Goal: Information Seeking & Learning: Learn about a topic

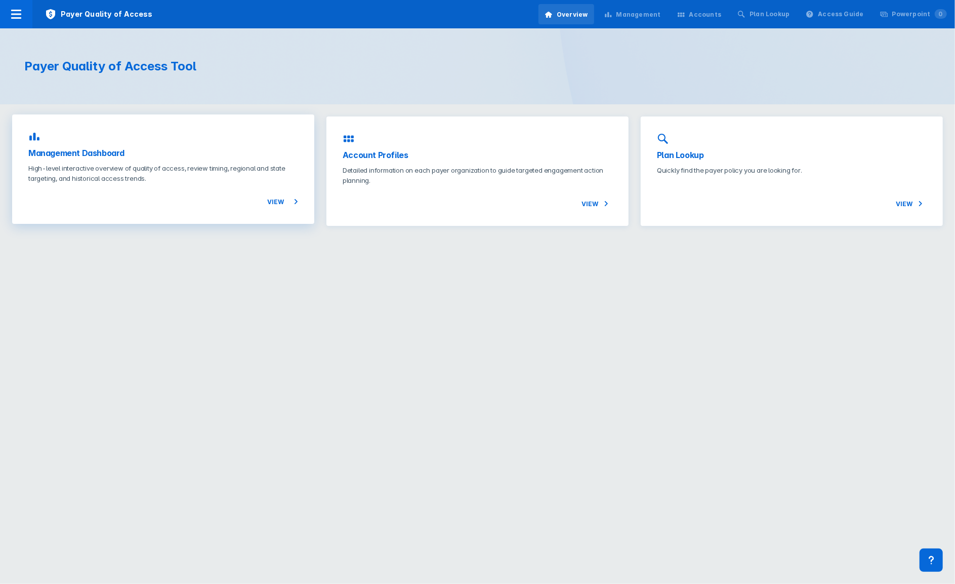
click at [148, 170] on p "High-level interactive overview of quality of access, review timing, regional a…" at bounding box center [163, 173] width 270 height 20
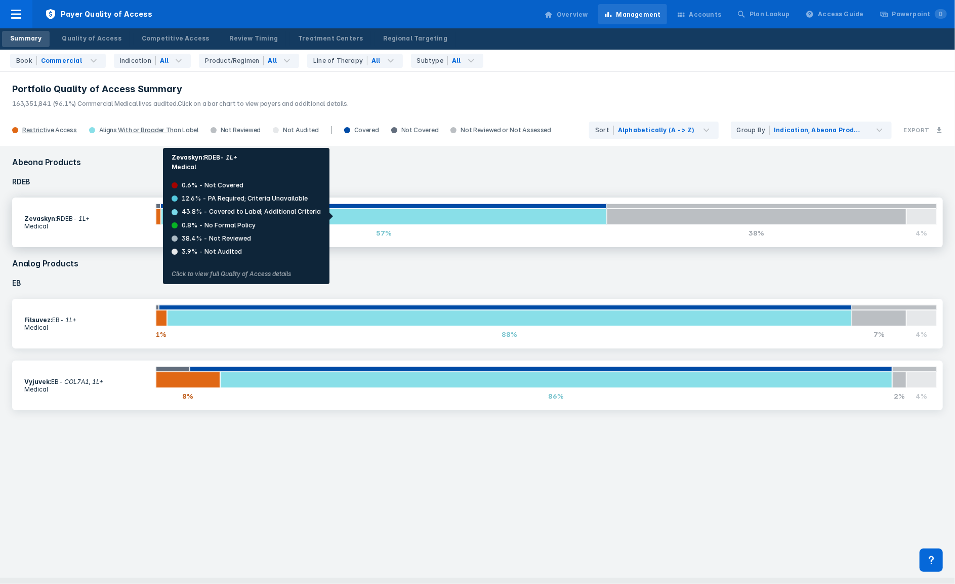
click at [333, 216] on div at bounding box center [384, 217] width 446 height 16
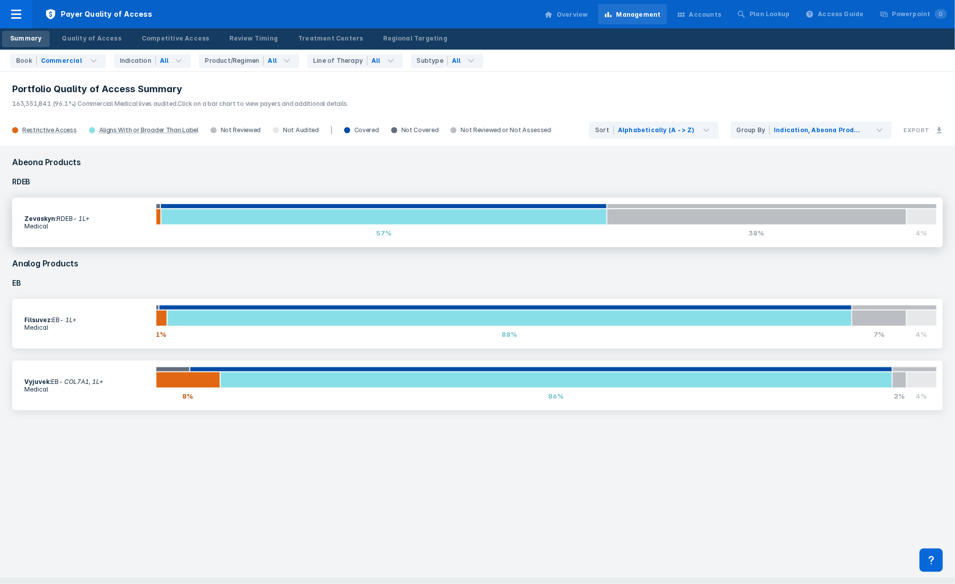
click at [50, 214] on section "Zevaskyn : RDEB - 1L+ Medical" at bounding box center [87, 222] width 138 height 27
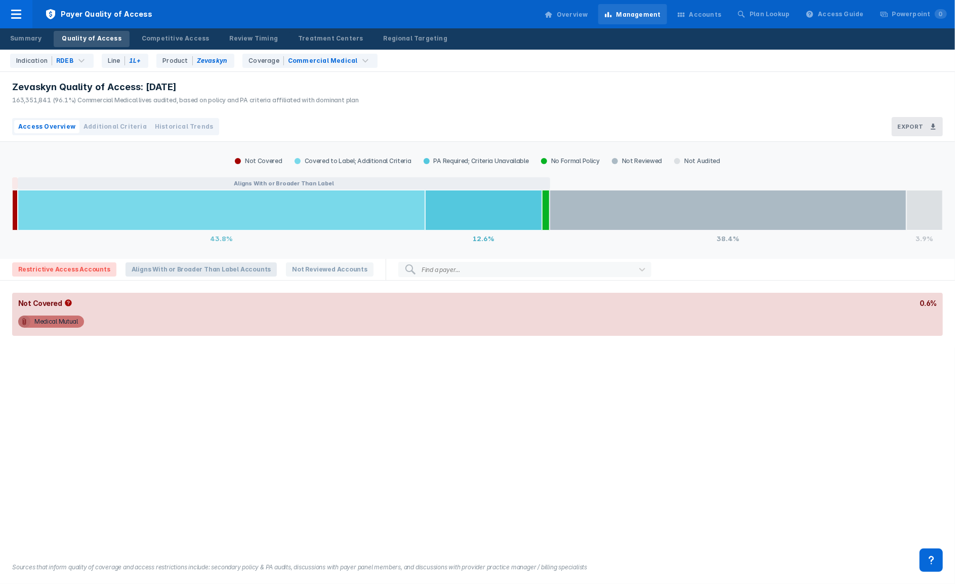
click at [163, 271] on span "Aligns With or Broader Than Label Accounts" at bounding box center [202, 269] width 152 height 14
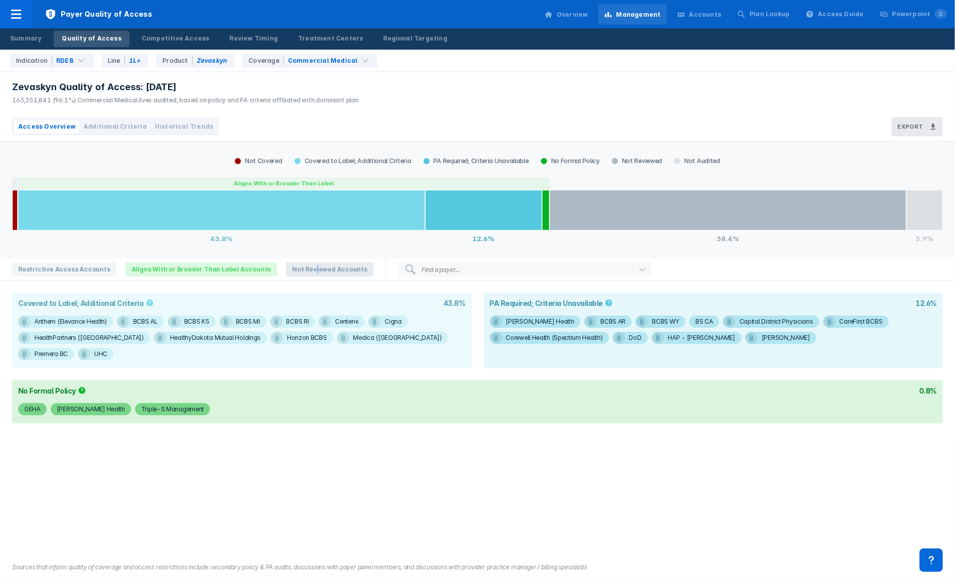
click at [296, 268] on span "Not Reviewed Accounts" at bounding box center [330, 269] width 88 height 14
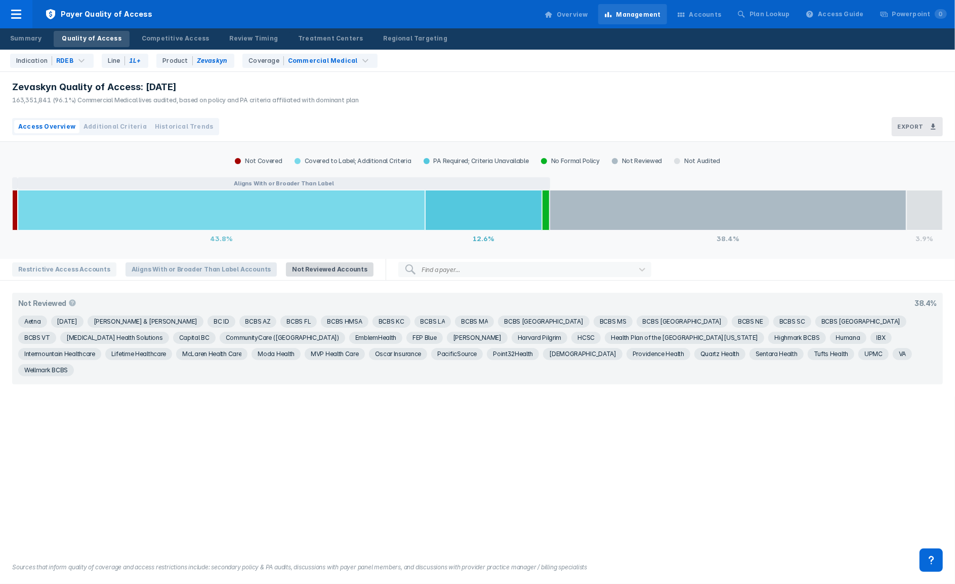
click at [203, 270] on span "Aligns With or Broader Than Label Accounts" at bounding box center [202, 269] width 152 height 14
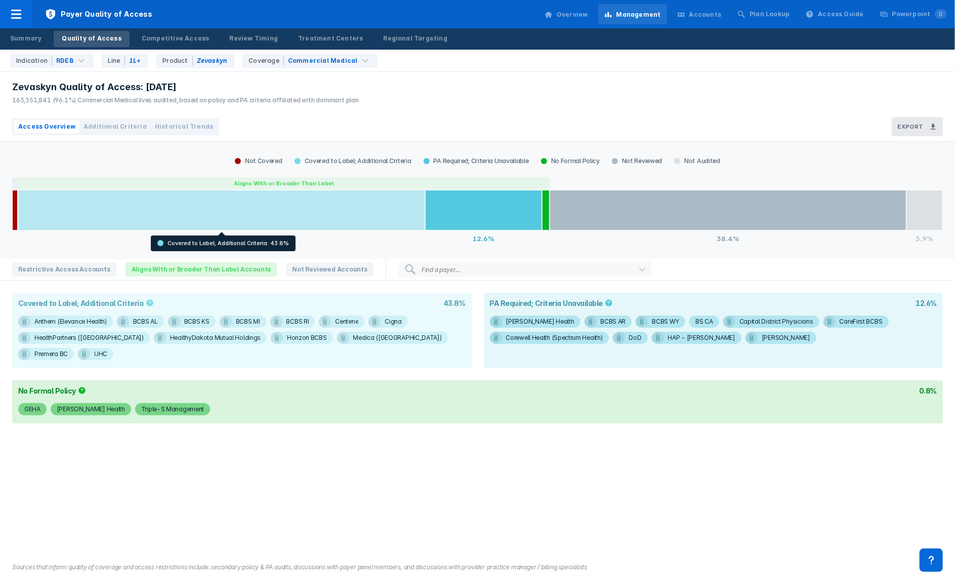
click at [228, 212] on div at bounding box center [221, 210] width 407 height 40
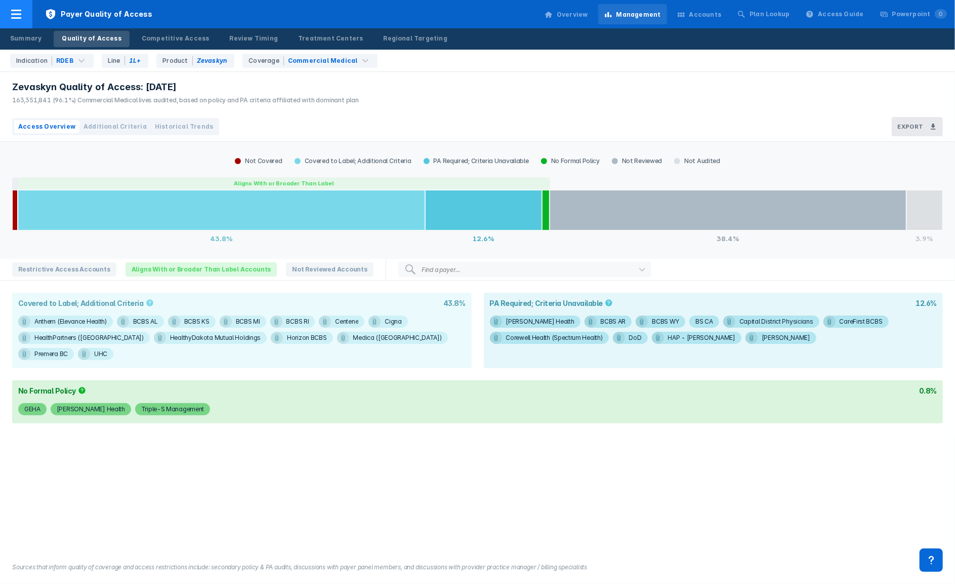
click at [19, 16] on icon at bounding box center [16, 14] width 12 height 12
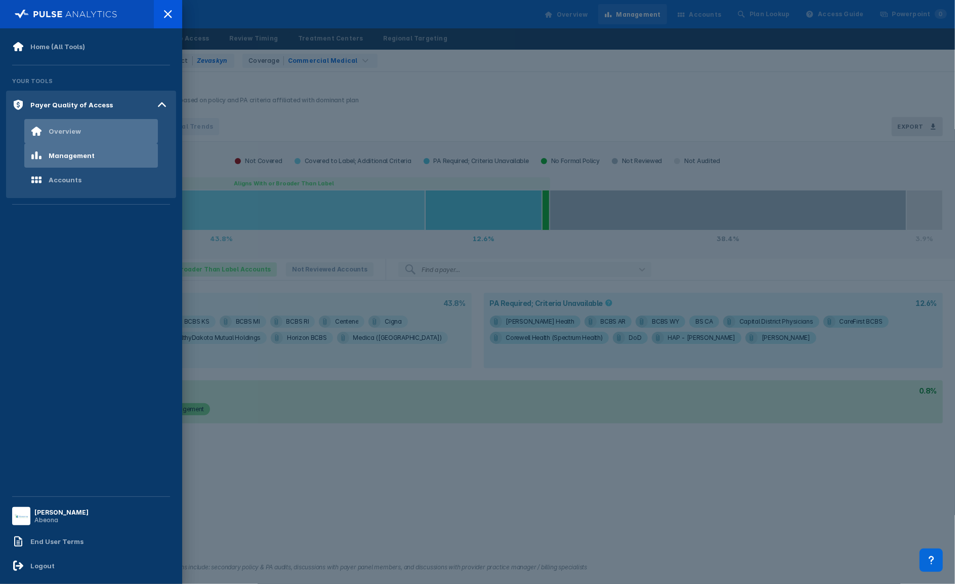
click at [67, 129] on div "Overview" at bounding box center [65, 131] width 32 height 8
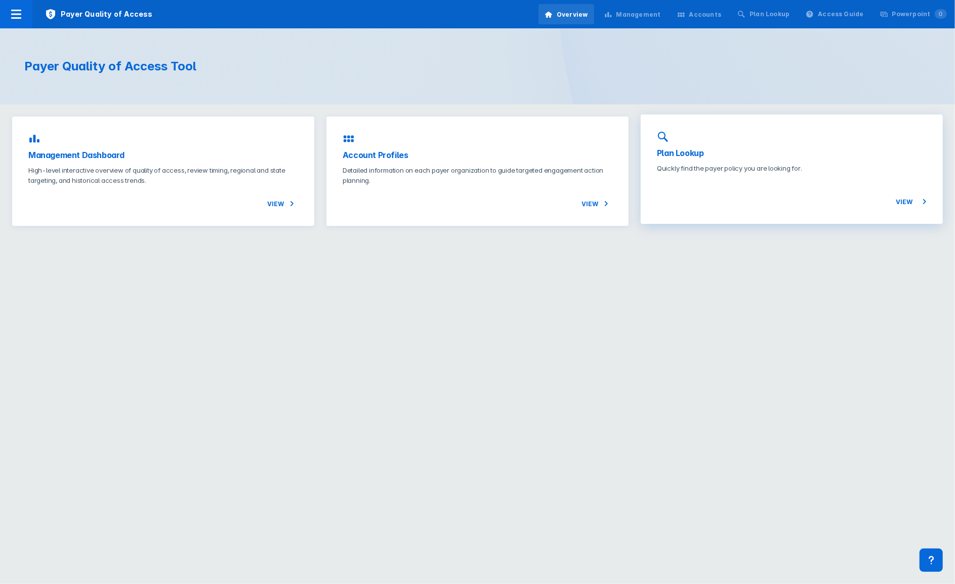
click at [685, 153] on h3 "Plan Lookup" at bounding box center [792, 153] width 270 height 12
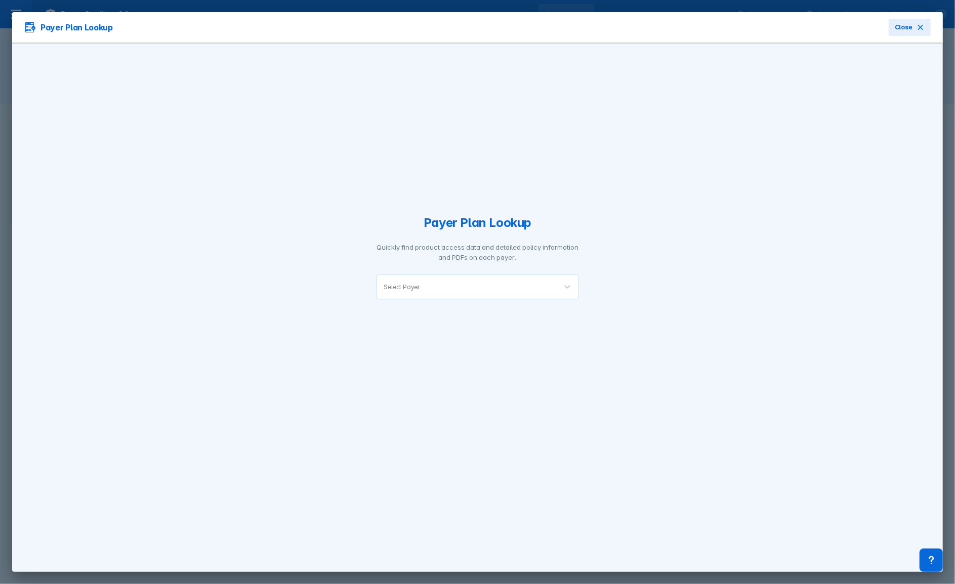
click at [433, 287] on div at bounding box center [485, 287] width 127 height 10
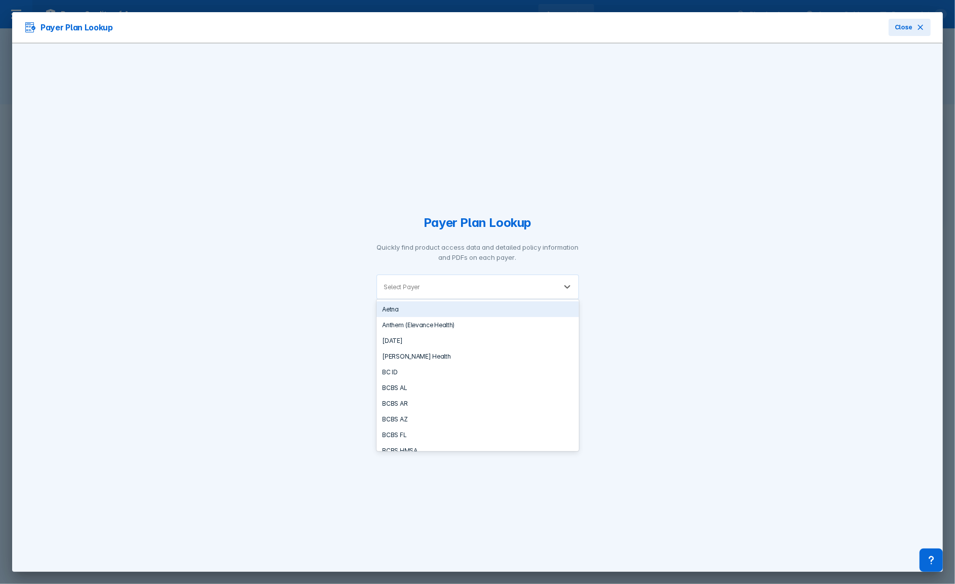
click at [396, 308] on div "Aetna" at bounding box center [478, 309] width 202 height 16
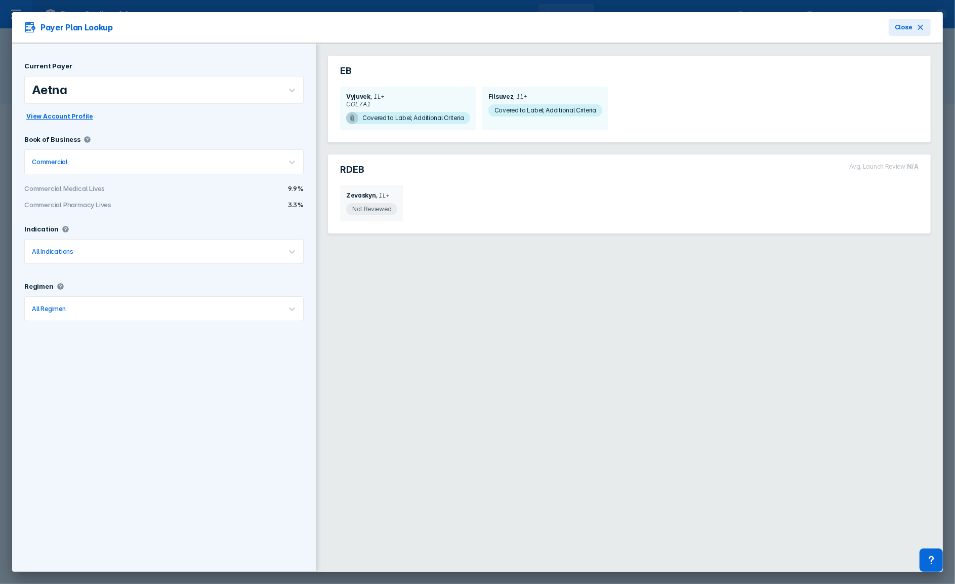
click at [373, 207] on span "Not Reviewed" at bounding box center [371, 209] width 51 height 12
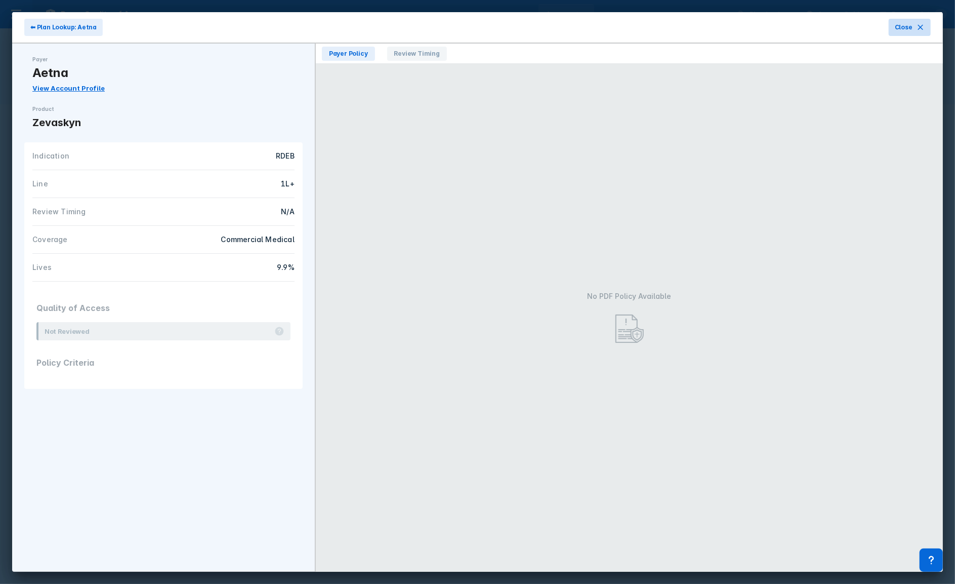
click at [906, 27] on span "Close" at bounding box center [904, 27] width 18 height 9
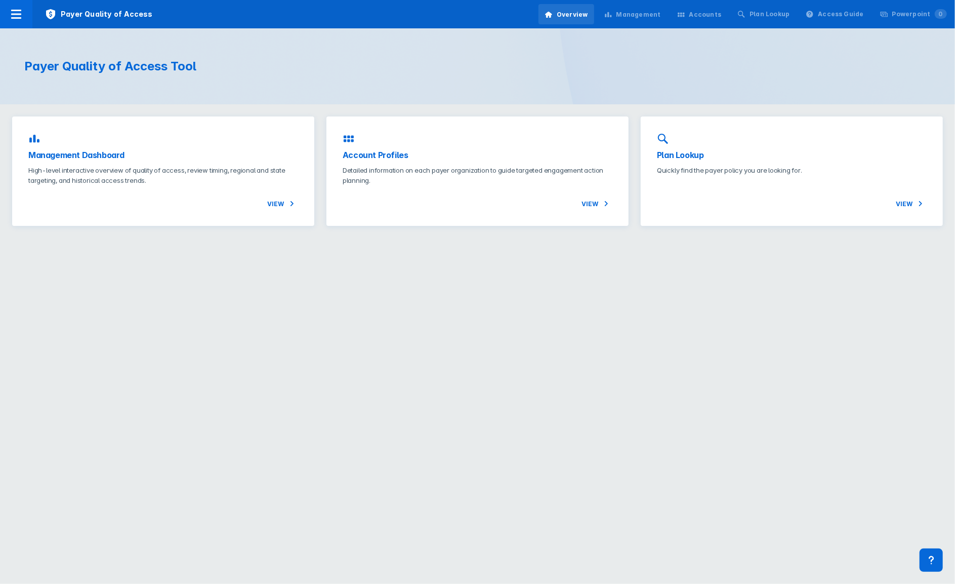
click at [270, 203] on span "View" at bounding box center [282, 203] width 31 height 12
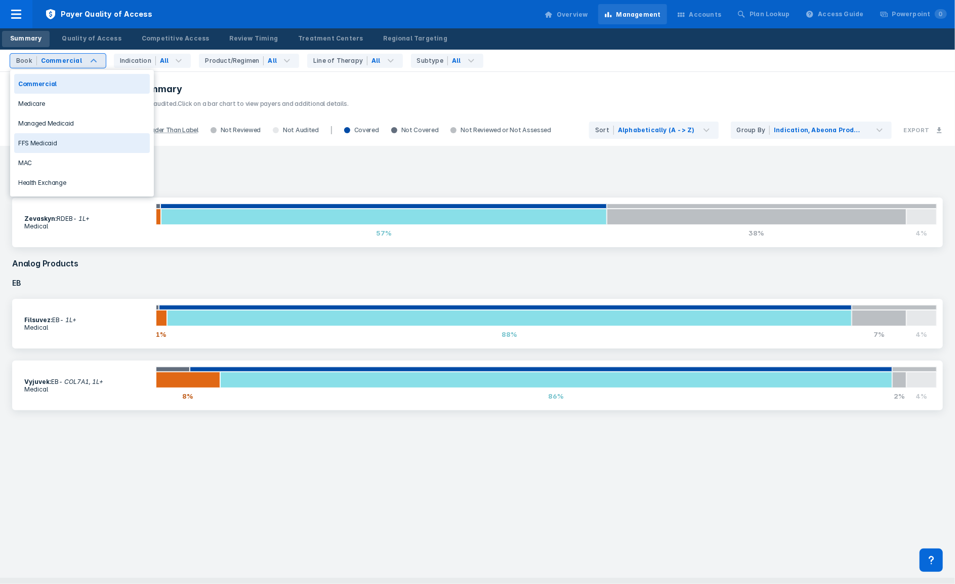
click at [47, 139] on div "FFS Medicaid" at bounding box center [82, 143] width 136 height 20
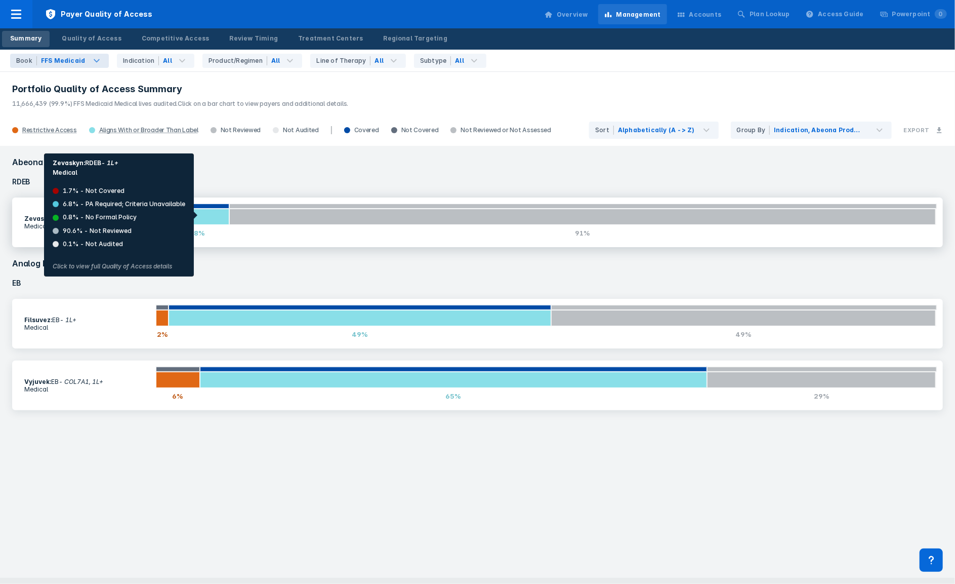
click at [201, 215] on div at bounding box center [199, 217] width 60 height 16
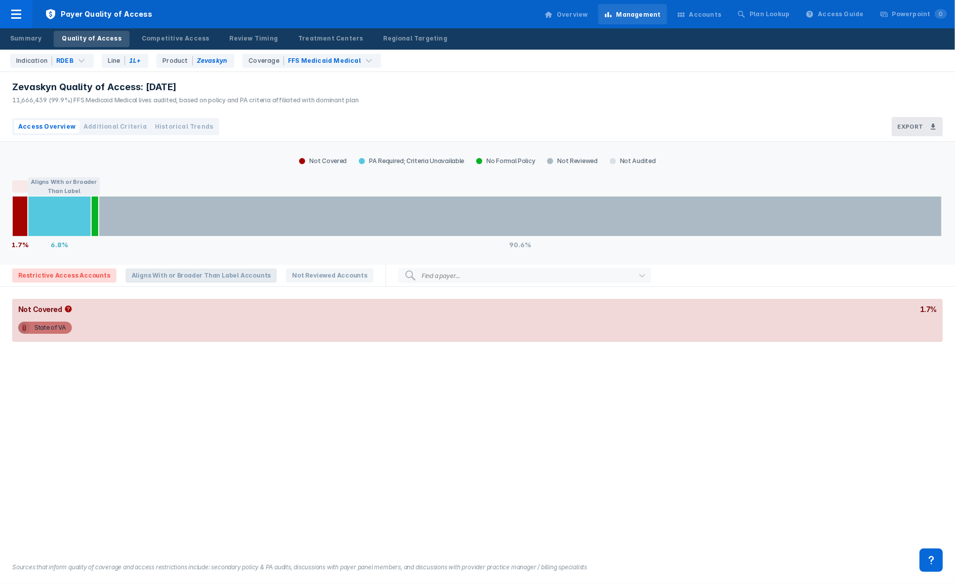
click at [203, 277] on span "Aligns With or Broader Than Label Accounts" at bounding box center [202, 275] width 152 height 14
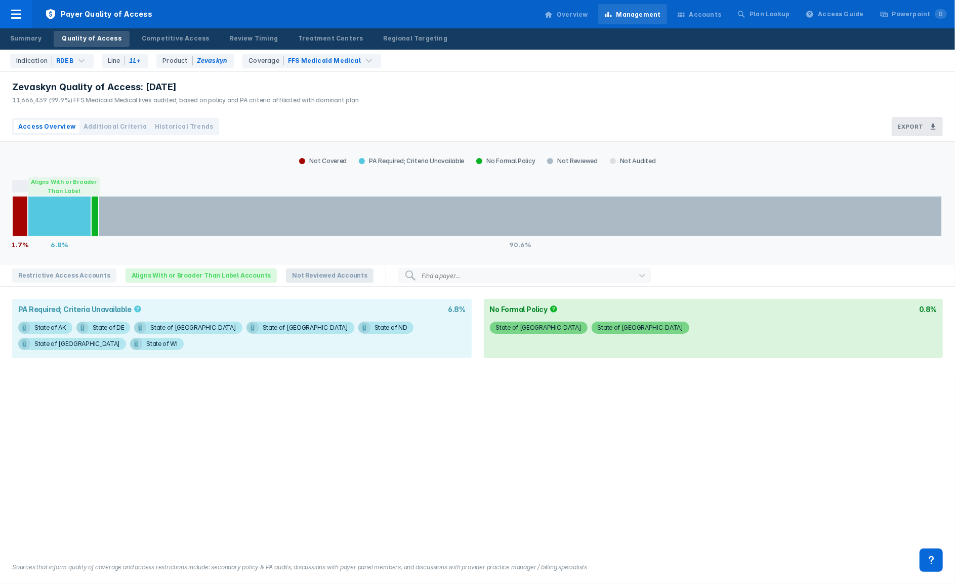
click at [304, 277] on span "Not Reviewed Accounts" at bounding box center [330, 275] width 88 height 14
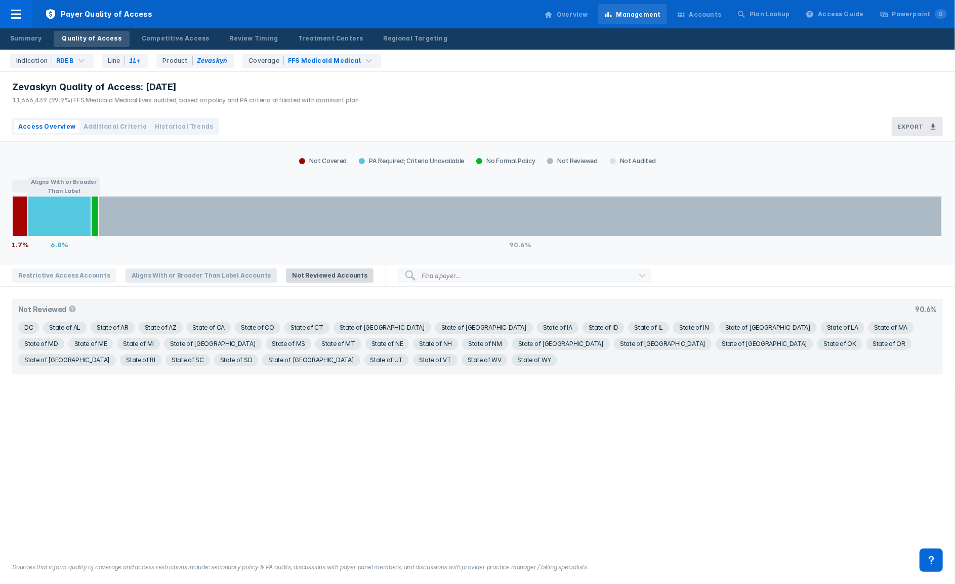
click at [196, 277] on span "Aligns With or Broader Than Label Accounts" at bounding box center [202, 275] width 152 height 14
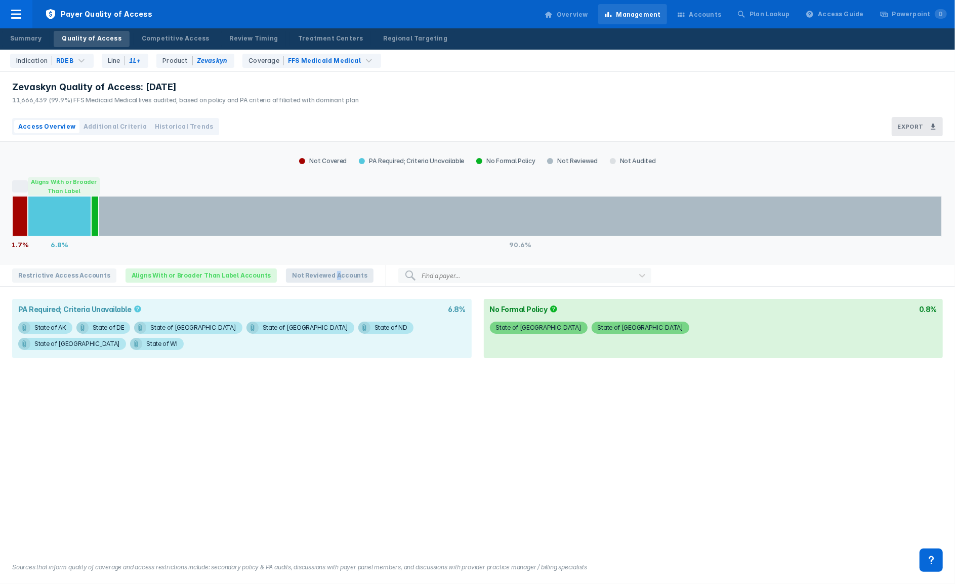
click at [316, 273] on span "Not Reviewed Accounts" at bounding box center [330, 275] width 88 height 14
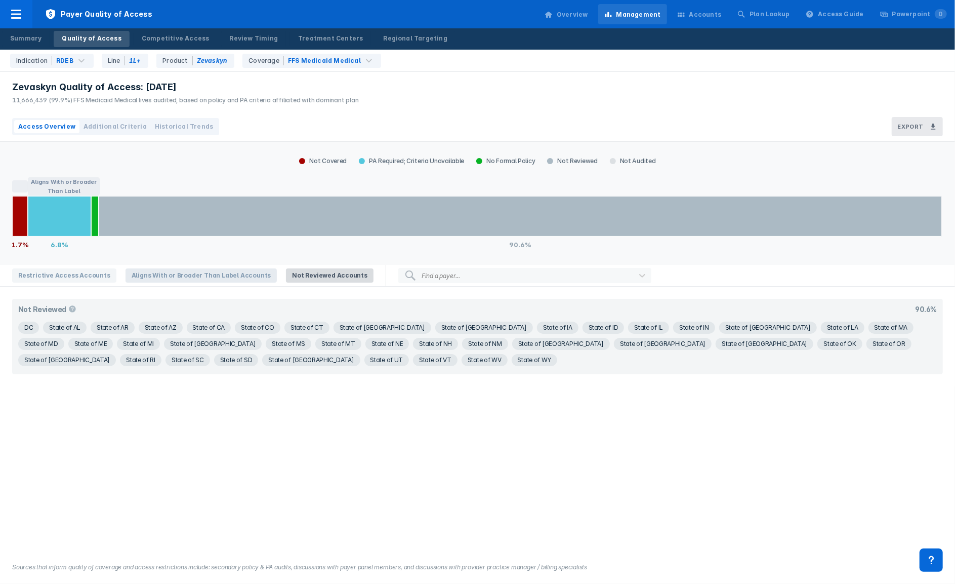
click at [195, 274] on span "Aligns With or Broader Than Label Accounts" at bounding box center [202, 275] width 152 height 14
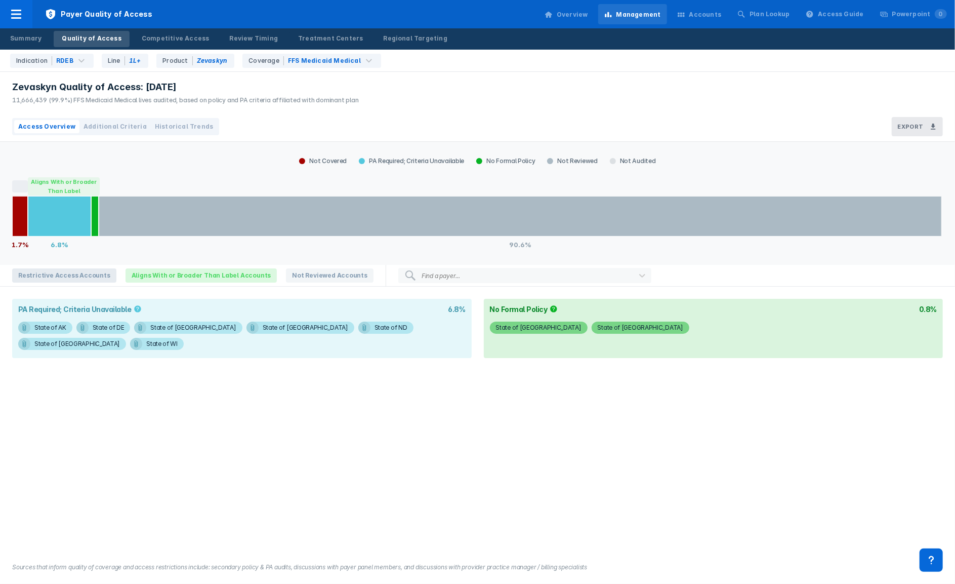
click at [64, 273] on span "Restrictive Access Accounts" at bounding box center [64, 275] width 104 height 14
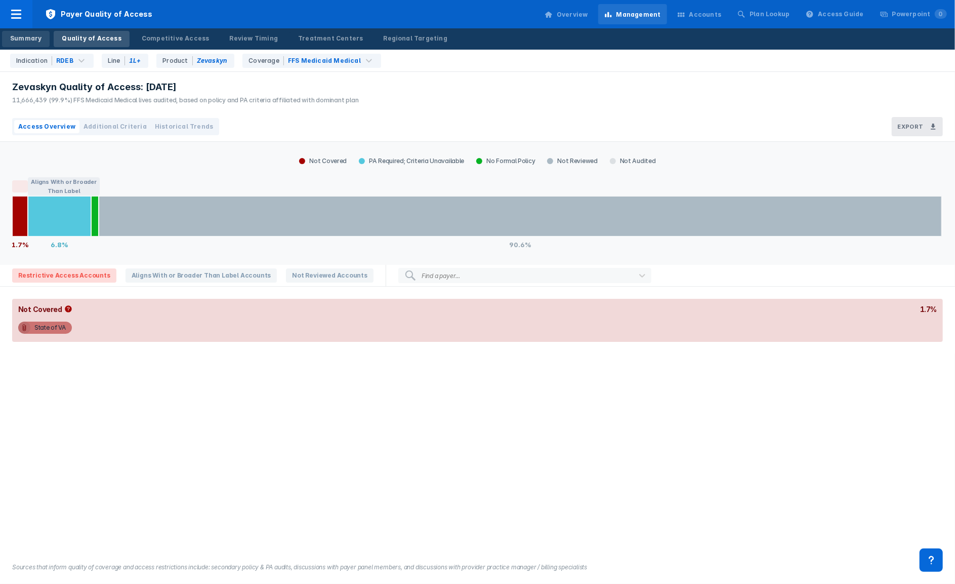
click at [28, 40] on div "Summary" at bounding box center [25, 38] width 31 height 9
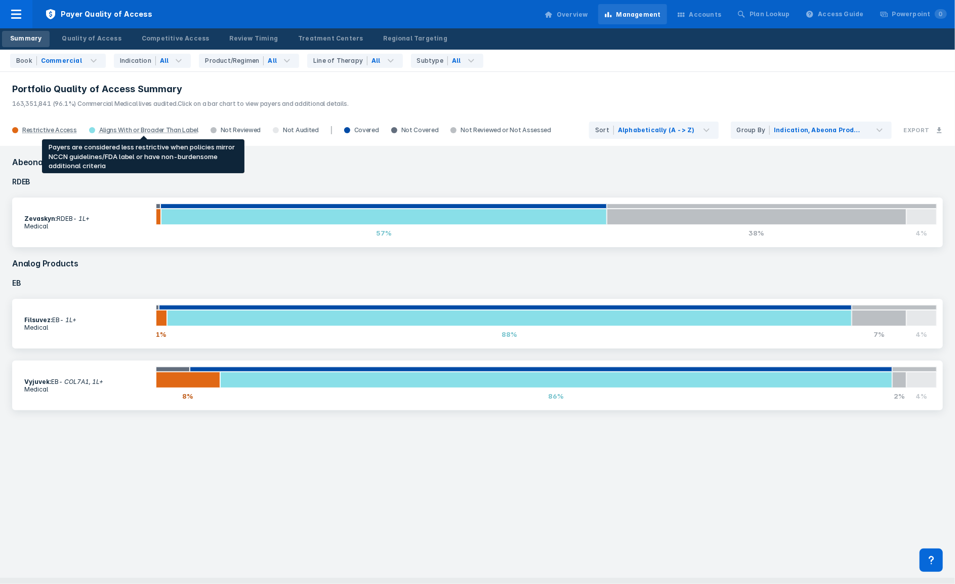
click at [138, 129] on div "Aligns With or Broader Than Label" at bounding box center [148, 130] width 99 height 8
click at [148, 128] on div "Aligns With or Broader Than Label" at bounding box center [148, 130] width 99 height 8
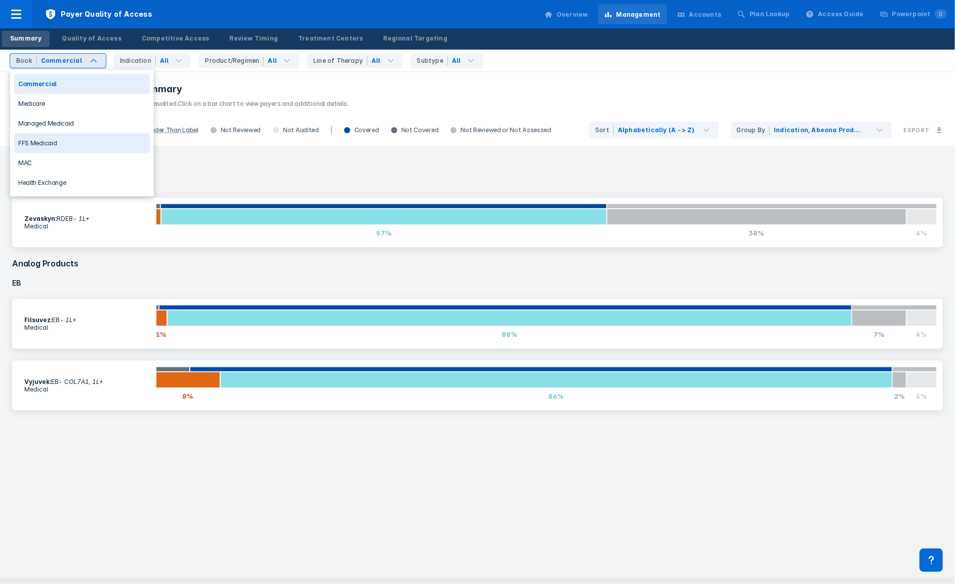
click at [54, 140] on div "FFS Medicaid" at bounding box center [82, 143] width 136 height 20
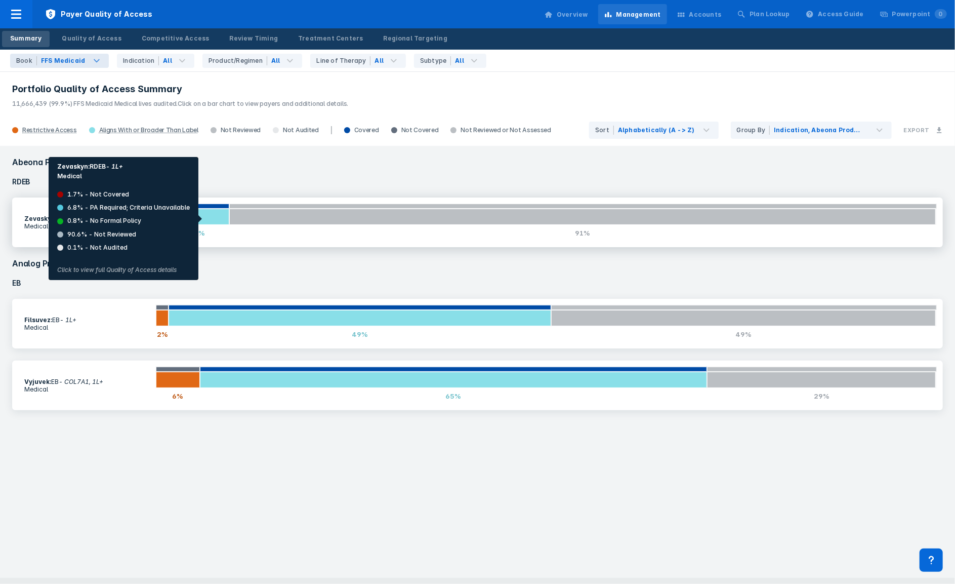
click at [205, 219] on div at bounding box center [199, 217] width 60 height 16
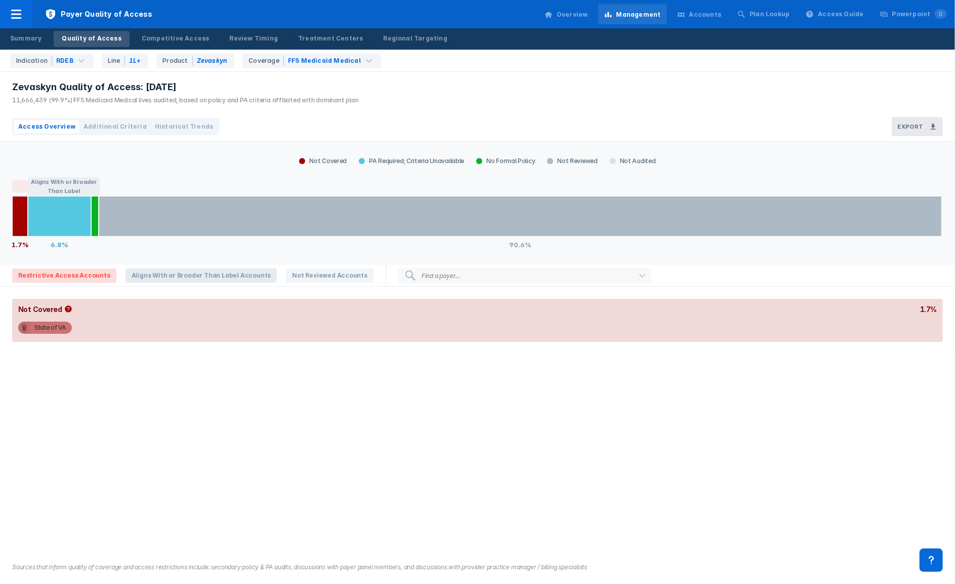
click at [185, 280] on span "Aligns With or Broader Than Label Accounts" at bounding box center [202, 275] width 152 height 14
